Goal: Ask a question

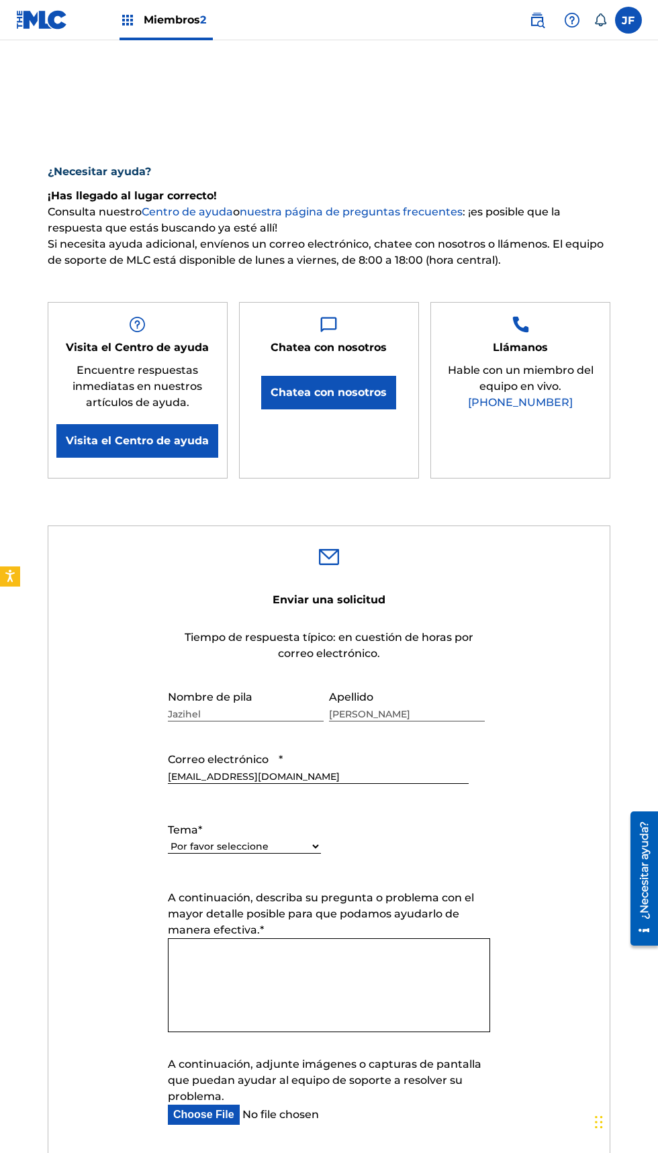
click at [306, 409] on button "Chatea con nosotros" at bounding box center [328, 393] width 135 height 34
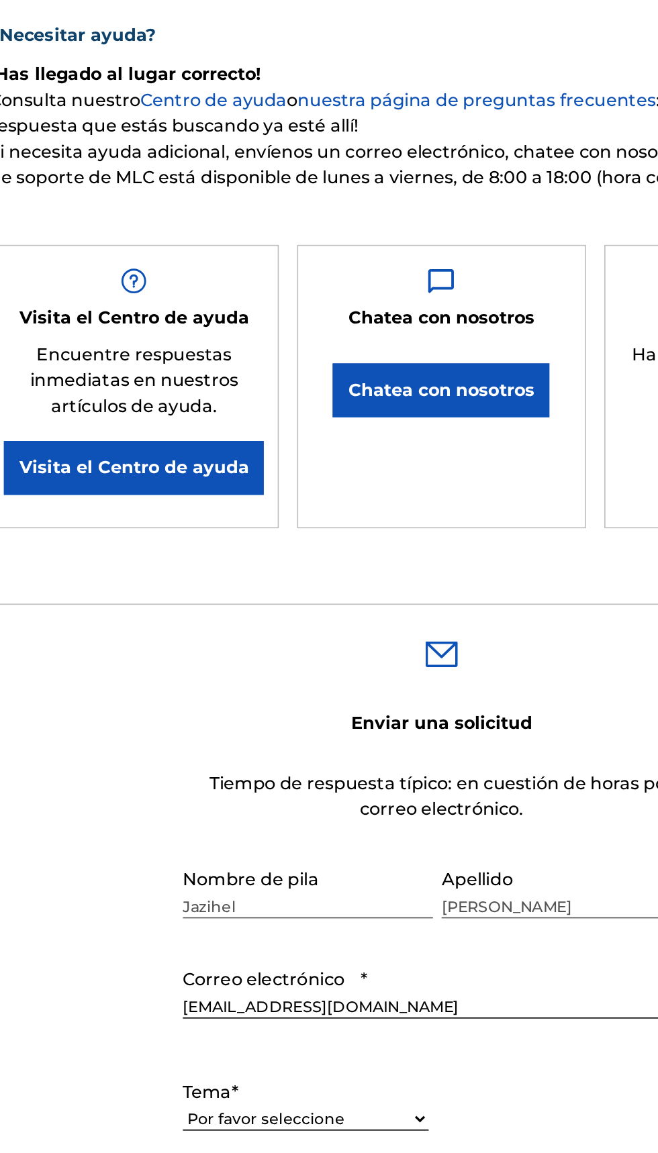
click at [337, 382] on button "Chatea con nosotros" at bounding box center [328, 393] width 135 height 34
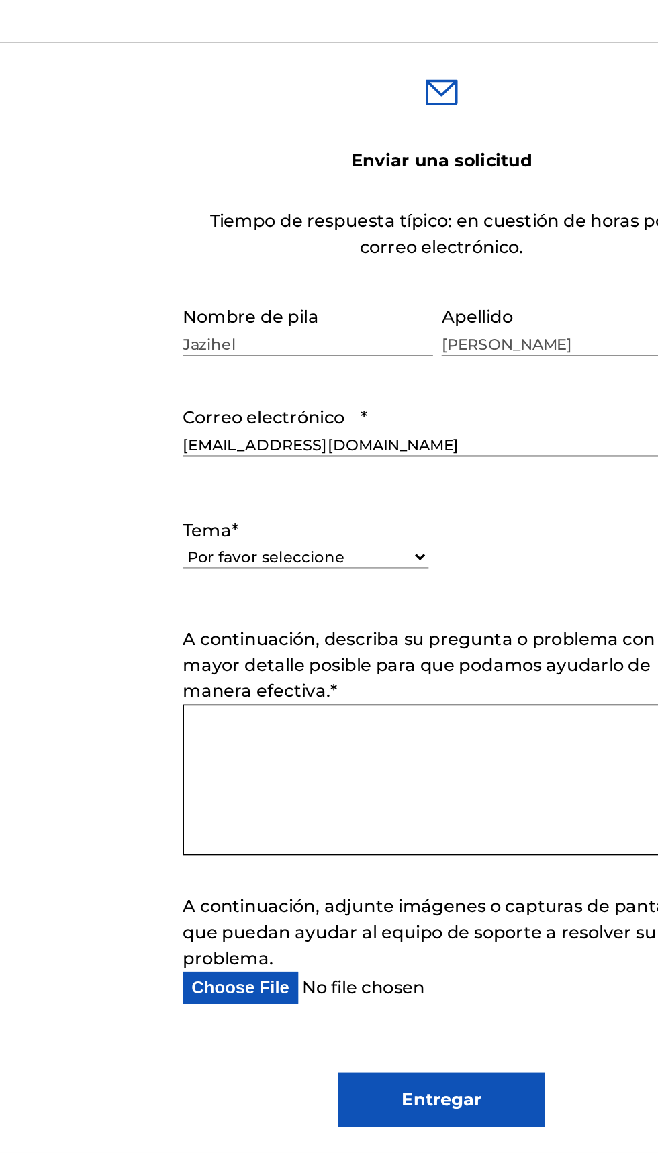
scroll to position [64, 0]
click at [304, 789] on select "Por favor seleccione Necesito ayuda con mi cuenta Necesito ayuda para gestionar…" at bounding box center [244, 782] width 153 height 14
select select "I need help with information about The MLC"
click at [168, 789] on select "Por favor seleccione Necesito ayuda con mi cuenta Necesito ayuda para gestionar…" at bounding box center [244, 782] width 153 height 14
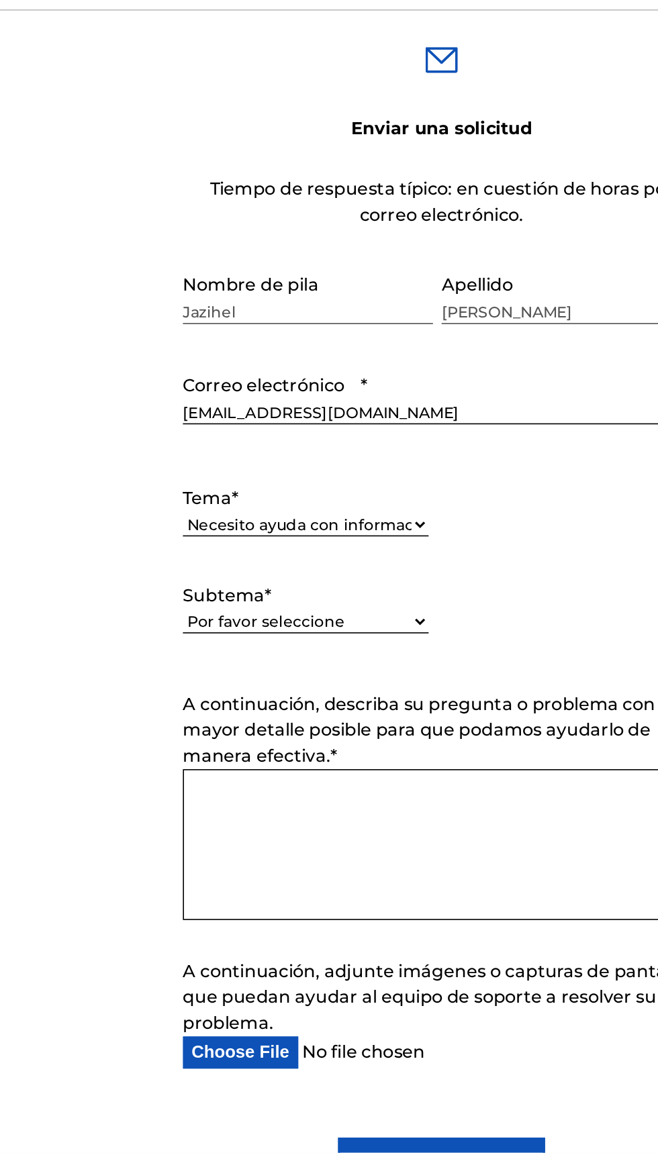
scroll to position [117, 0]
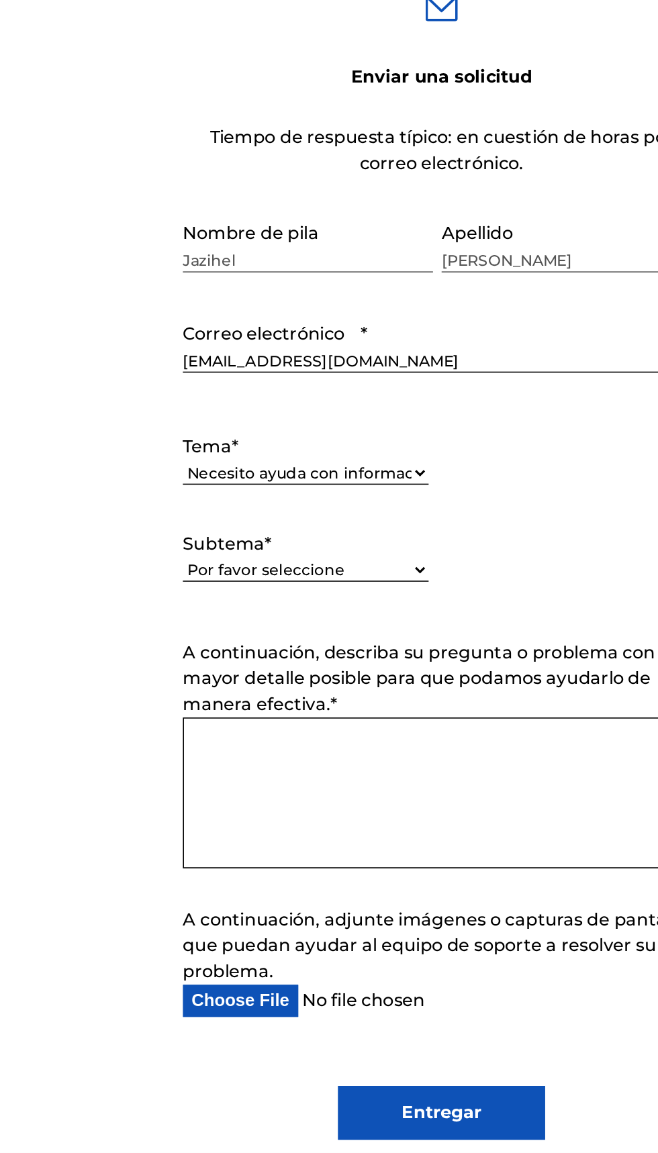
click at [231, 976] on textarea "A continuación, describa su pregunta o problema con el mayor detalle posible pa…" at bounding box center [329, 929] width 322 height 94
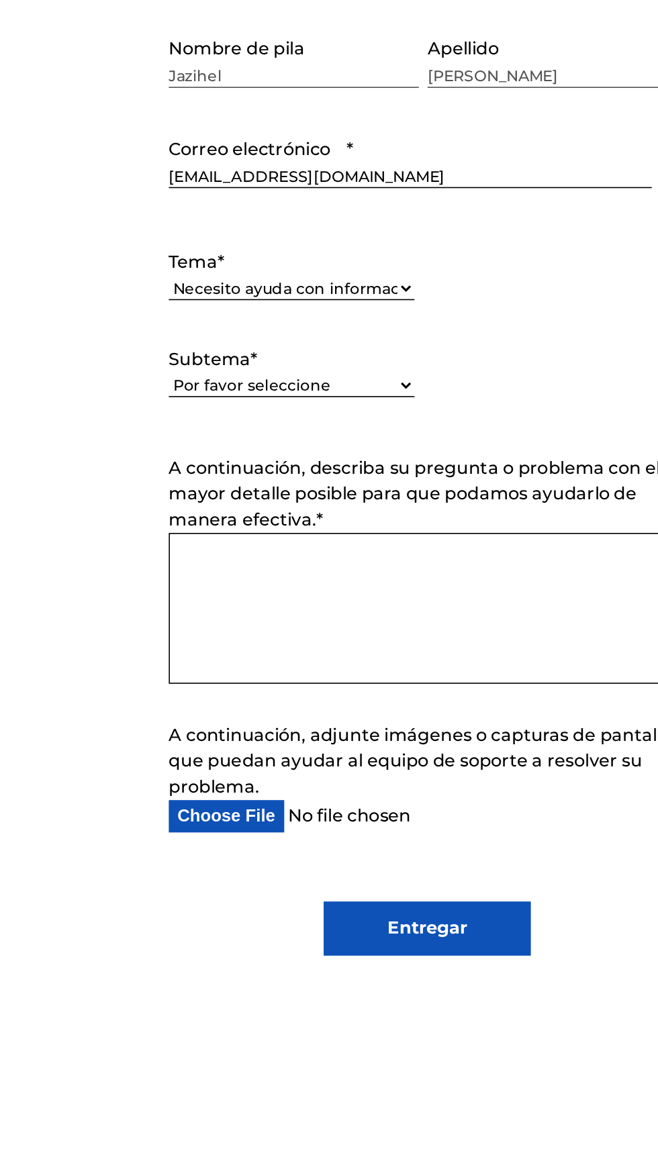
scroll to position [132, 0]
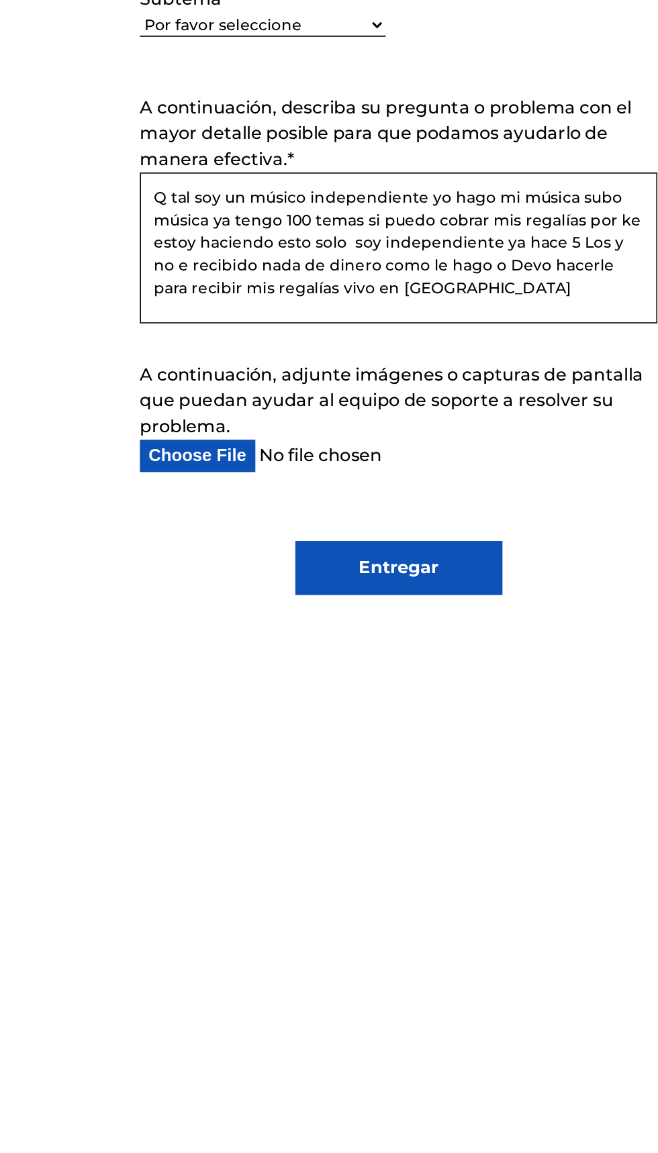
click at [261, 960] on textarea "Q tal soy un músico independiente yo hago mi música subo música ya tengo 100 te…" at bounding box center [329, 913] width 322 height 94
click at [260, 960] on textarea "Q tal soy un músico independiente yo hago mi música subo música ya tengo 100 te…" at bounding box center [329, 913] width 322 height 94
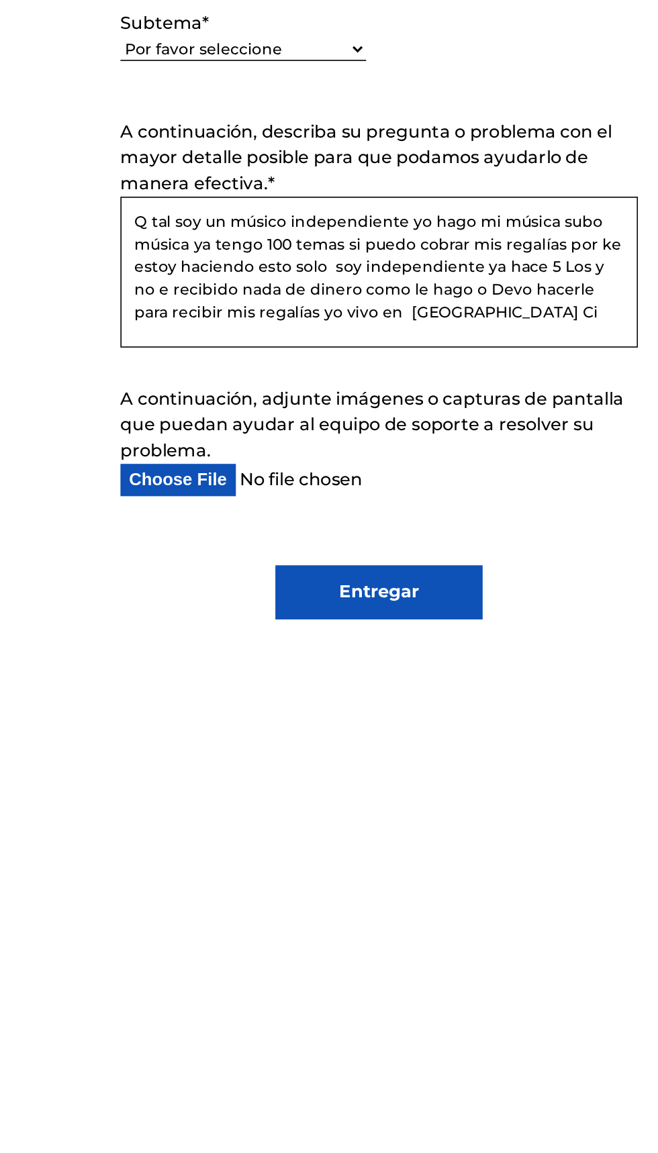
click at [342, 960] on textarea "Q tal soy un músico independiente yo hago mi música subo música ya tengo 100 te…" at bounding box center [329, 913] width 322 height 94
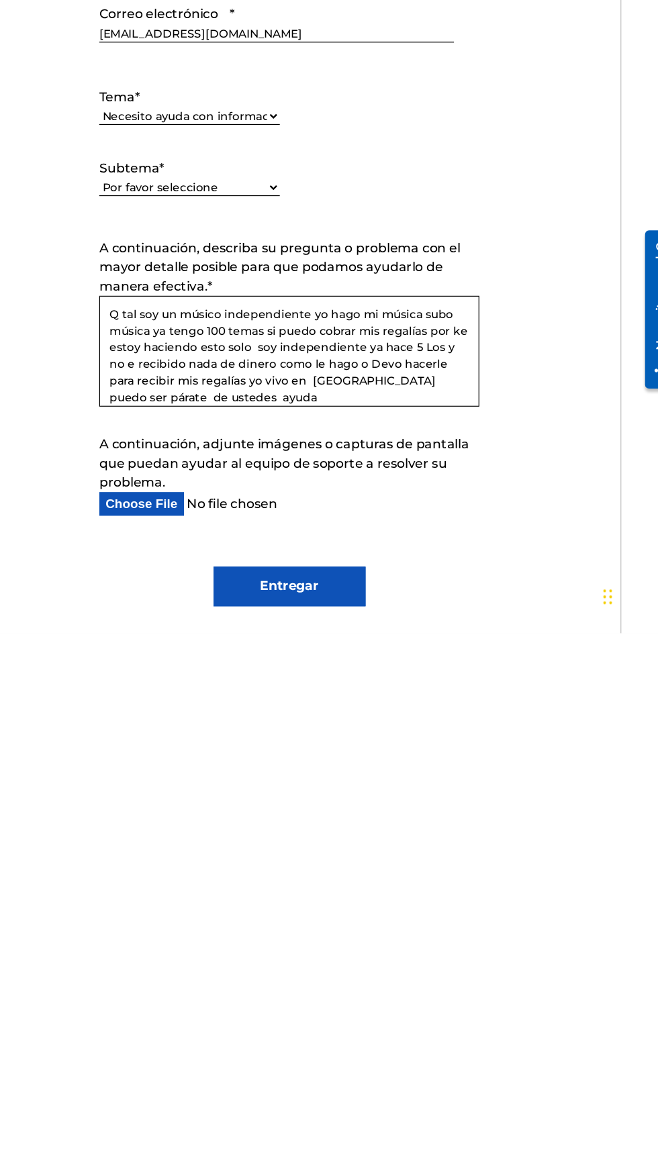
scroll to position [132, 0]
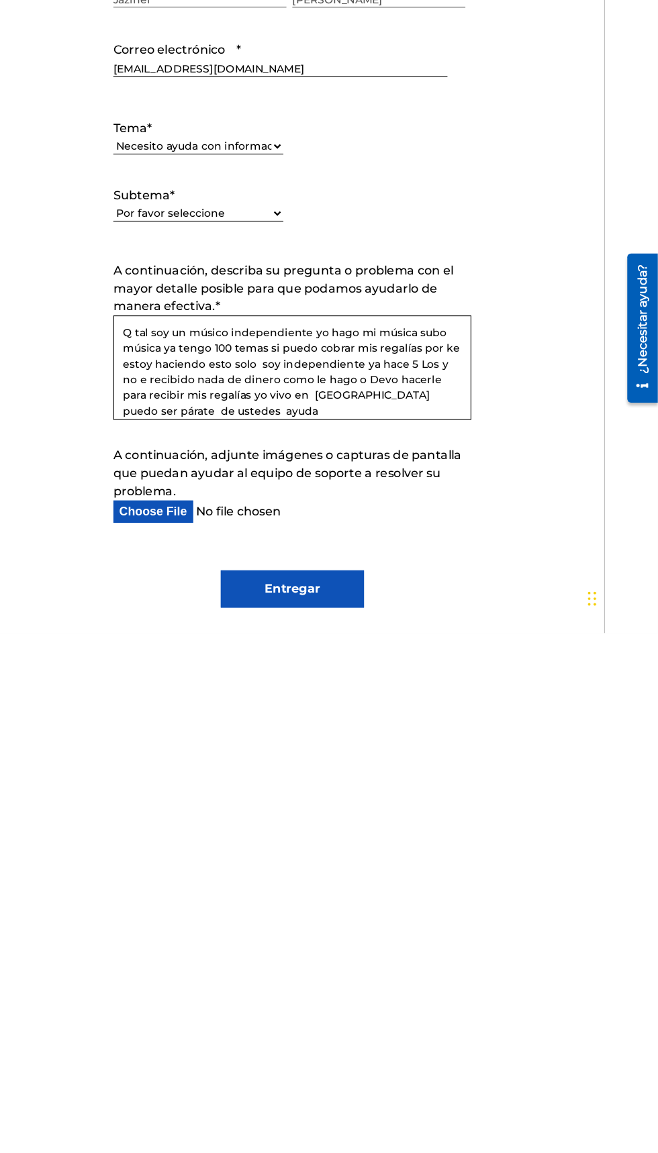
type textarea "Q tal soy un músico independiente yo hago mi música subo música ya tengo 100 te…"
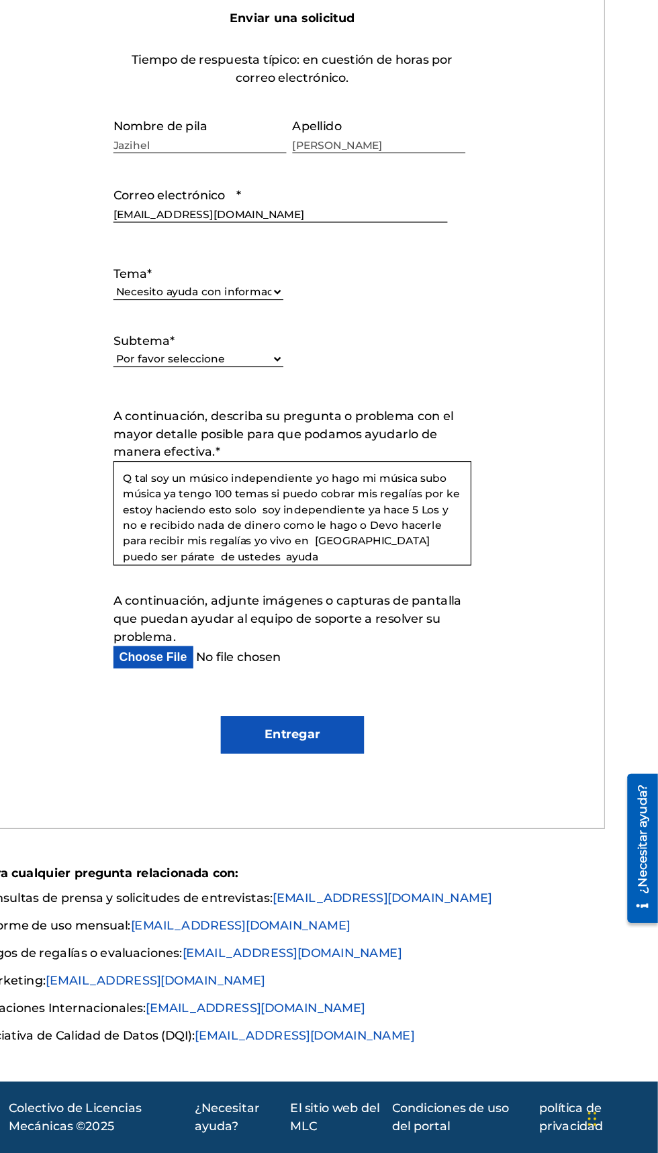
scroll to position [507, 0]
click at [238, 716] on input "A continuación, adjunte imágenes o capturas de pantalla que puedan ayudar al eq…" at bounding box center [318, 706] width 301 height 20
type input "C:\fakepath\Screenshot_20250725-131046.png"
click at [214, 712] on input "A continuación, adjunte imágenes o capturas de pantalla que puedan ayudar al eq…" at bounding box center [318, 706] width 301 height 20
click at [205, 711] on input "A continuación, adjunte imágenes o capturas de pantalla que puedan ayudar al eq…" at bounding box center [318, 706] width 301 height 20
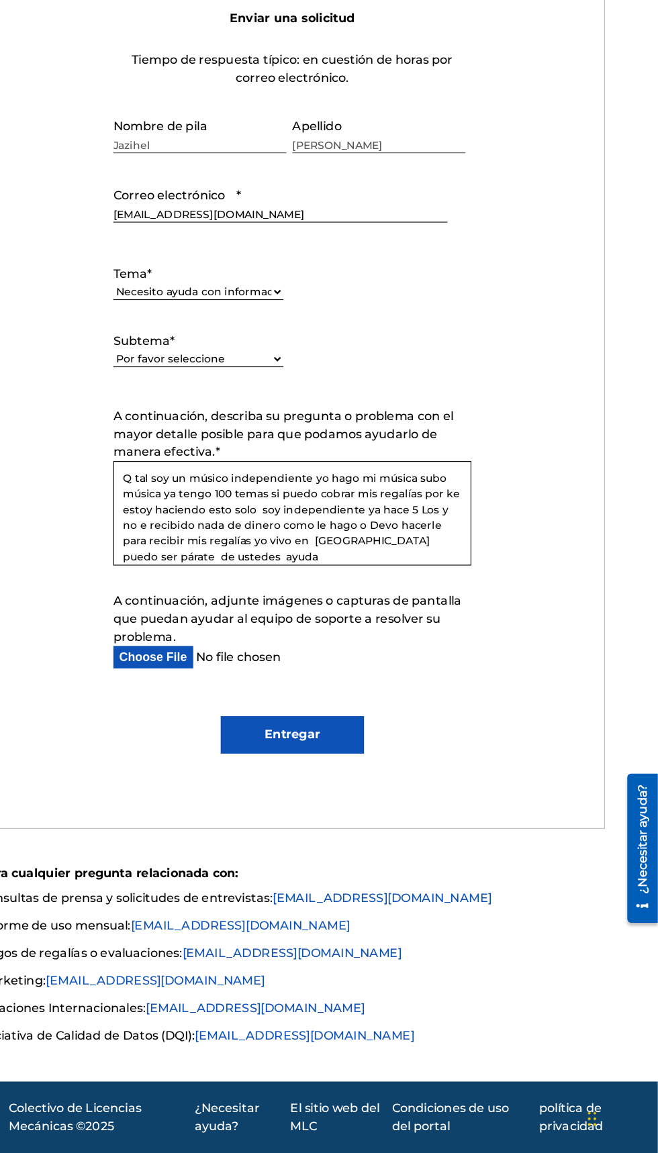
scroll to position [439, 0]
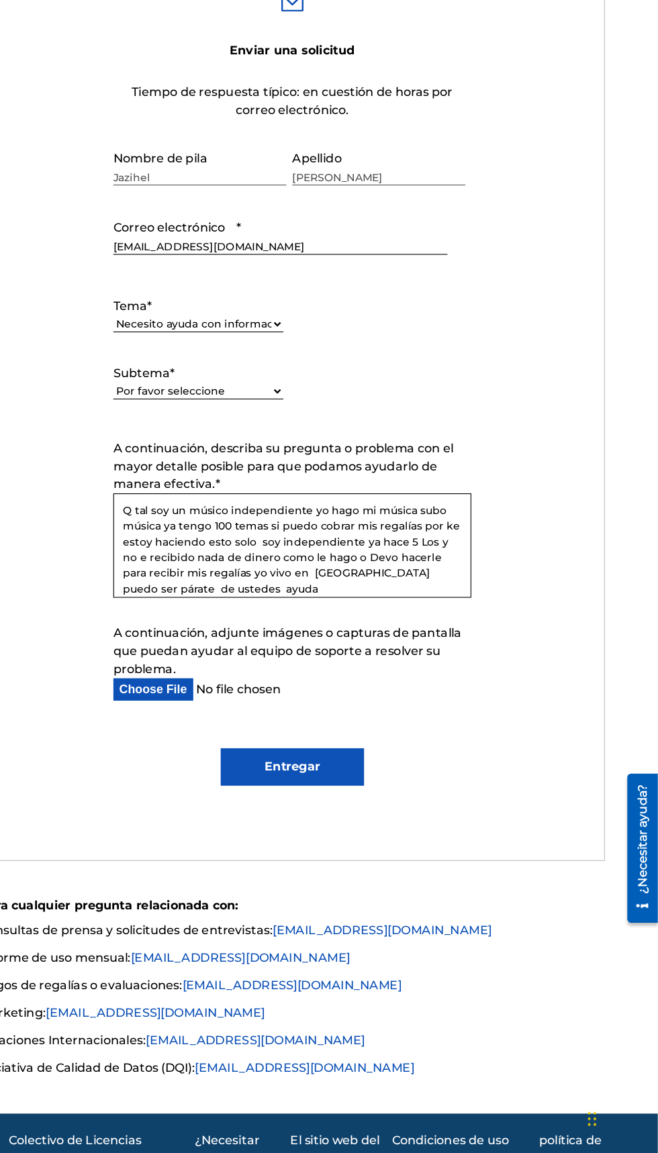
click at [233, 745] on input "A continuación, adjunte imágenes o capturas de pantalla que puedan ayudar al eq…" at bounding box center [318, 735] width 301 height 20
type input "C:\fakepath\Screenshot_20250825-090103.png"
click at [331, 822] on input "Entregar" at bounding box center [328, 805] width 129 height 34
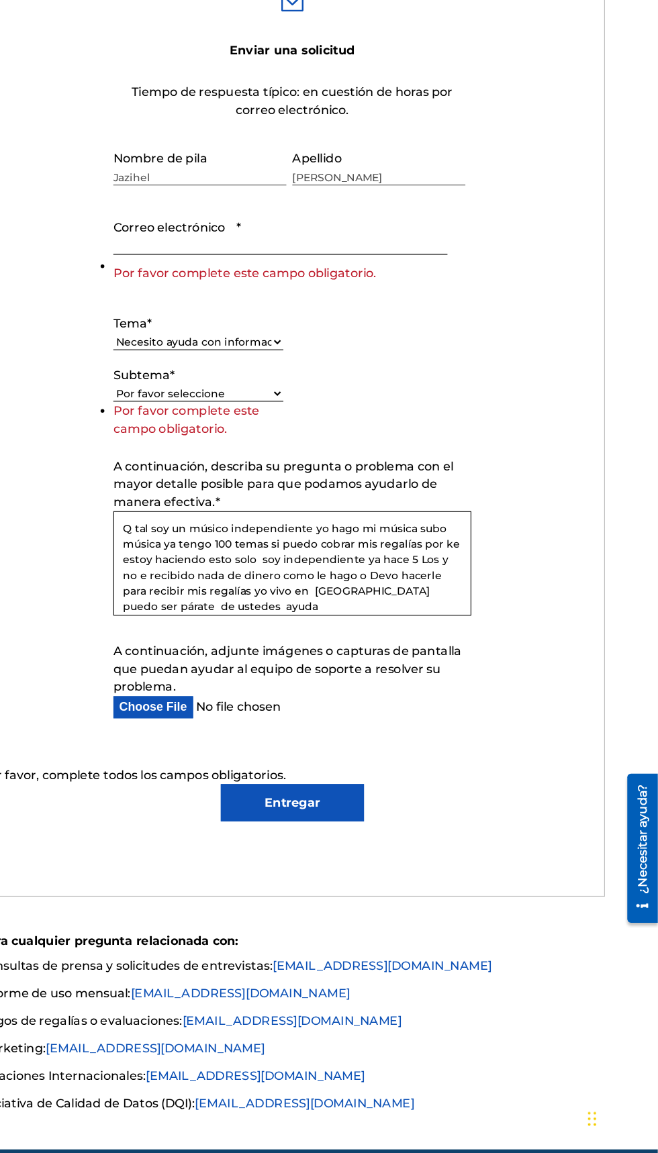
click at [219, 344] on input "Correo electrónico *" at bounding box center [318, 325] width 301 height 38
click at [262, 344] on input "Correo electrónico *" at bounding box center [318, 325] width 301 height 38
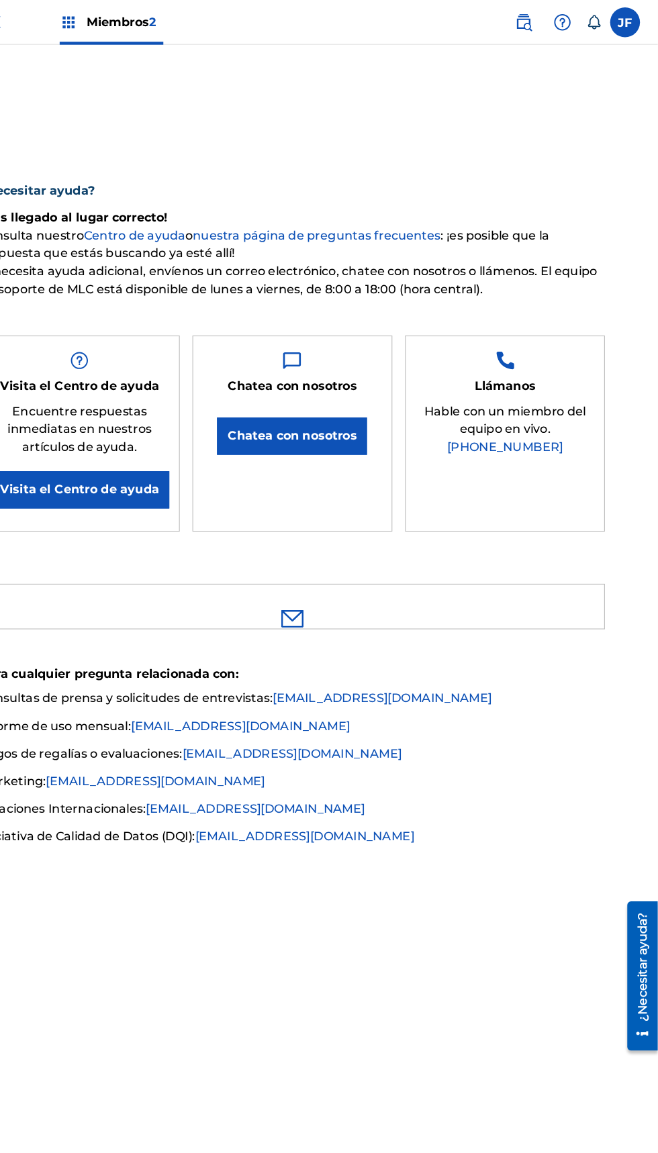
scroll to position [0, 0]
